Goal: Information Seeking & Learning: Understand process/instructions

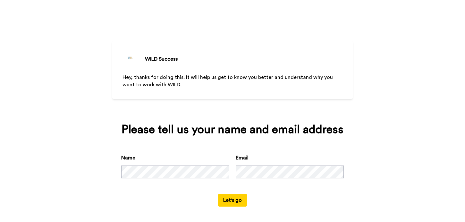
scroll to position [2, 0]
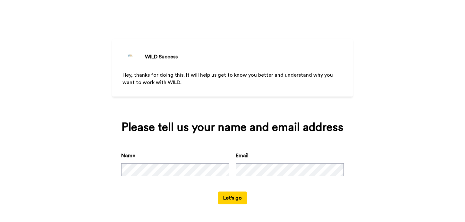
click at [228, 199] on button "Let's go" at bounding box center [232, 197] width 29 height 13
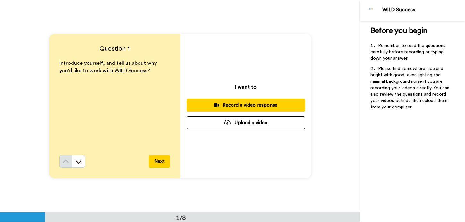
click at [161, 162] on button "Next" at bounding box center [159, 161] width 21 height 13
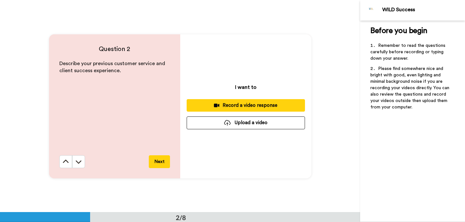
scroll to position [212, 0]
click at [161, 162] on button "Next" at bounding box center [159, 161] width 21 height 13
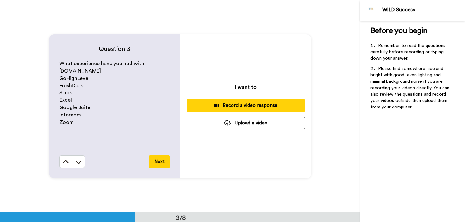
scroll to position [424, 0]
click at [161, 162] on button "Next" at bounding box center [159, 161] width 21 height 13
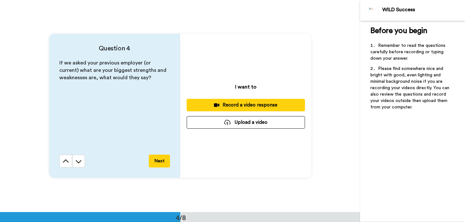
scroll to position [636, 0]
click at [161, 162] on button "Next" at bounding box center [159, 160] width 21 height 13
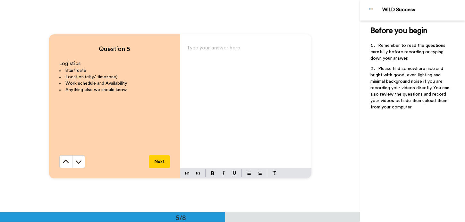
scroll to position [848, 0]
click at [161, 162] on button "Next" at bounding box center [159, 161] width 21 height 13
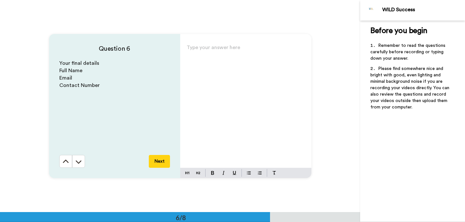
scroll to position [1060, 0]
click at [161, 162] on button "Next" at bounding box center [159, 160] width 21 height 13
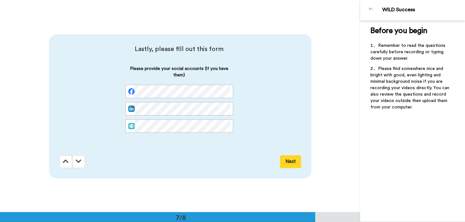
scroll to position [1272, 0]
click at [287, 161] on button "Next" at bounding box center [290, 161] width 21 height 13
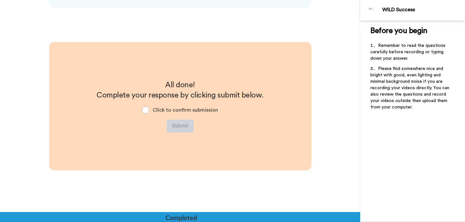
scroll to position [1442, 0]
